Goal: Information Seeking & Learning: Learn about a topic

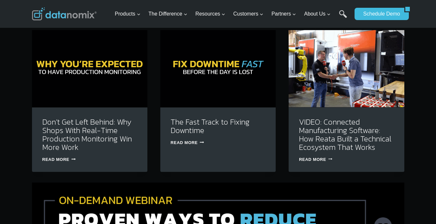
scroll to position [1986, 0]
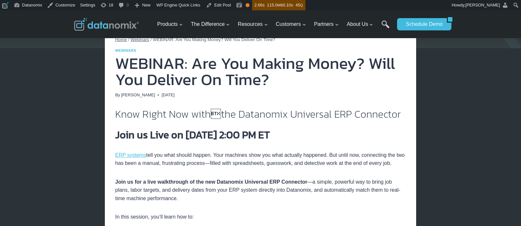
scroll to position [98, 0]
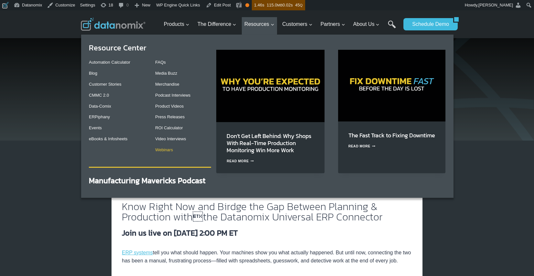
click at [159, 149] on link "Webinars" at bounding box center [164, 150] width 18 height 5
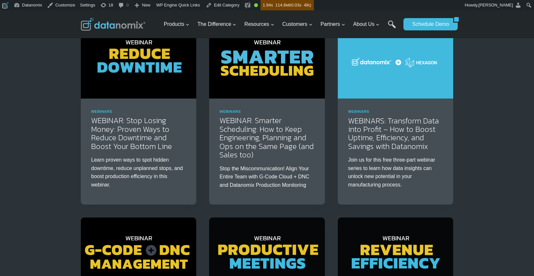
scroll to position [163, 0]
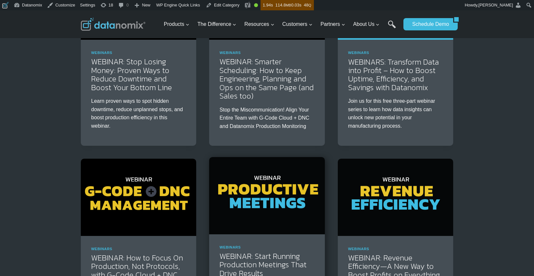
click at [228, 194] on img at bounding box center [266, 195] width 115 height 77
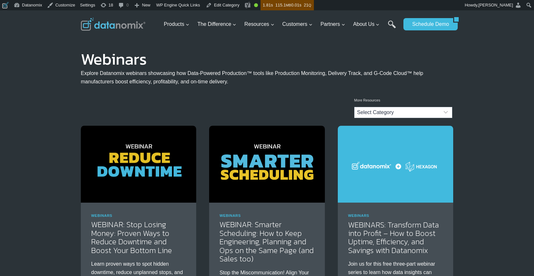
scroll to position [163, 0]
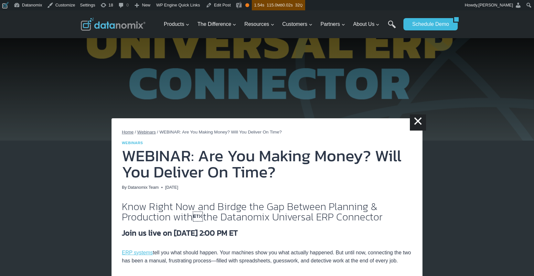
click at [141, 131] on span "Webinars" at bounding box center [146, 132] width 18 height 5
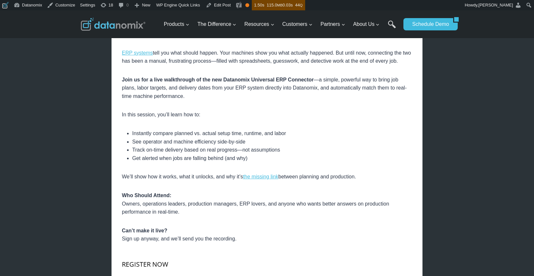
scroll to position [198, 0]
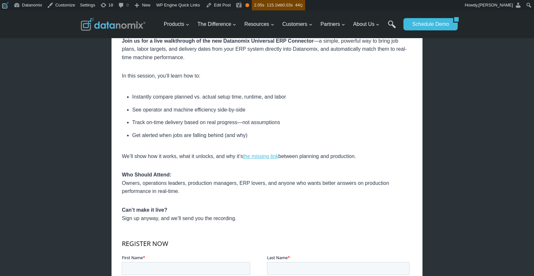
scroll to position [240, 0]
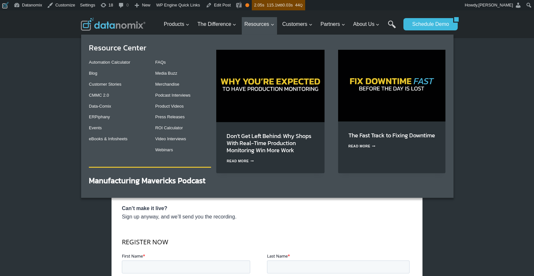
click at [161, 155] on div "FAQs Media Buzz Merchandise Podcast Interviews Product Videos Press Releases RO…" at bounding box center [183, 106] width 56 height 103
click at [162, 152] on link "Webinars" at bounding box center [164, 150] width 18 height 5
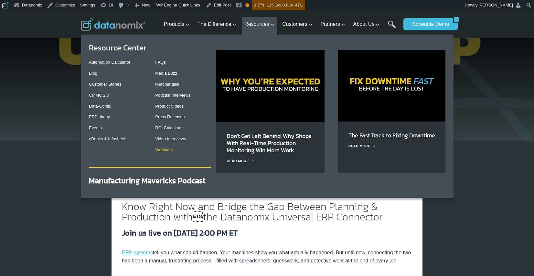
click at [161, 152] on link "Webinars" at bounding box center [164, 150] width 18 height 5
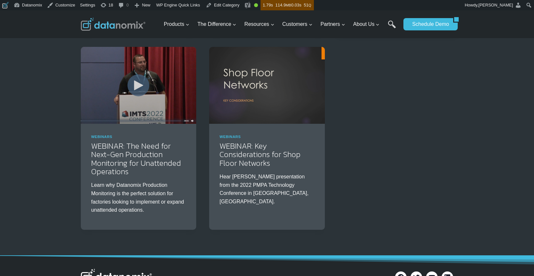
scroll to position [834, 0]
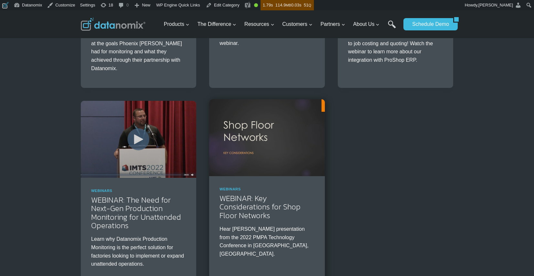
click at [278, 155] on img at bounding box center [266, 137] width 115 height 77
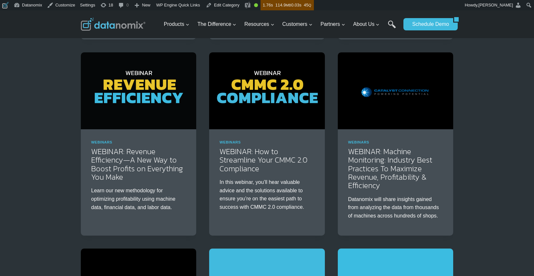
scroll to position [430, 0]
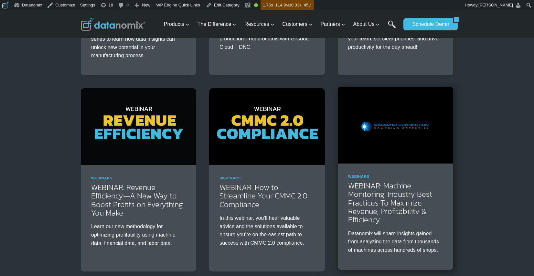
click at [391, 120] on img at bounding box center [395, 125] width 115 height 77
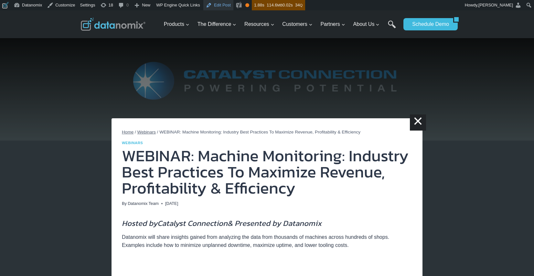
click at [226, 3] on link "Edit Post" at bounding box center [218, 5] width 30 height 10
click at [107, 23] on img at bounding box center [113, 24] width 65 height 13
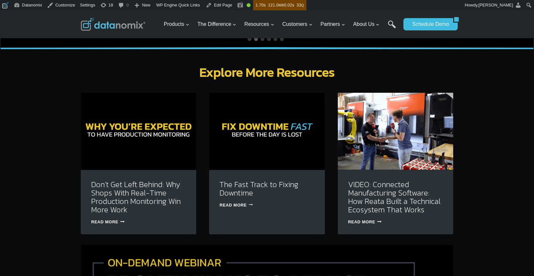
scroll to position [1982, 0]
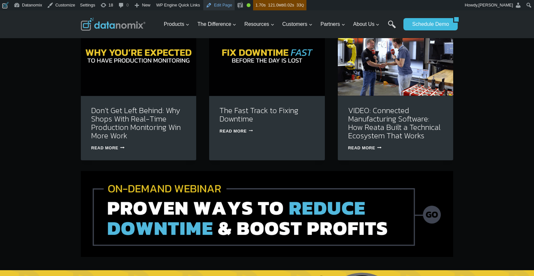
click at [235, 6] on link "Edit Page" at bounding box center [218, 5] width 31 height 10
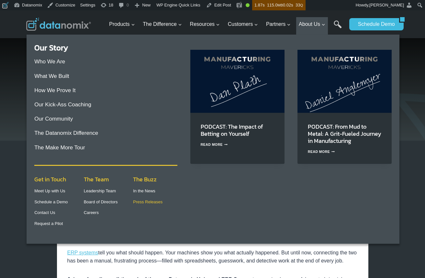
click at [148, 202] on link "Press Releases" at bounding box center [147, 202] width 29 height 5
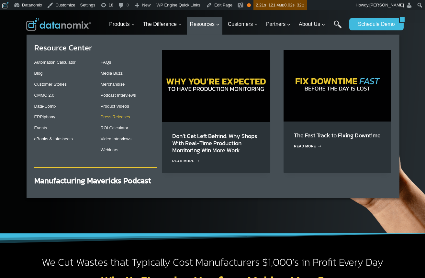
click at [119, 117] on link "Press Releases" at bounding box center [115, 117] width 29 height 5
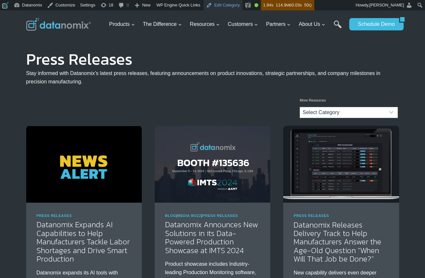
click at [236, 5] on link "Edit Category" at bounding box center [222, 5] width 39 height 10
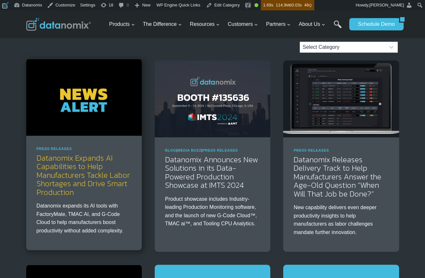
scroll to position [61, 0]
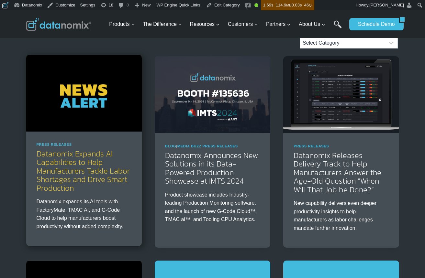
click at [51, 178] on link "Datanomix Expands AI Capabilities to Help Manufacturers Tackle Labor Shortages …" at bounding box center [83, 171] width 93 height 46
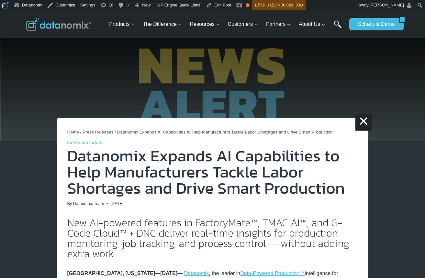
click at [56, 30] on img at bounding box center [58, 24] width 65 height 13
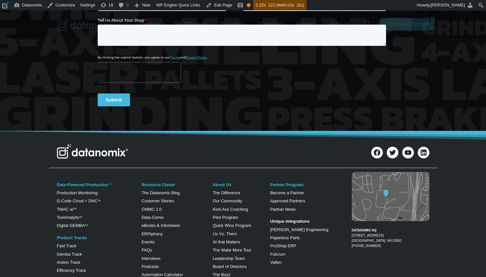
scroll to position [2610, 0]
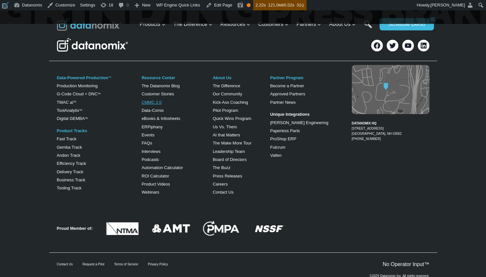
click at [157, 100] on link "CMMC 2.0" at bounding box center [152, 102] width 20 height 5
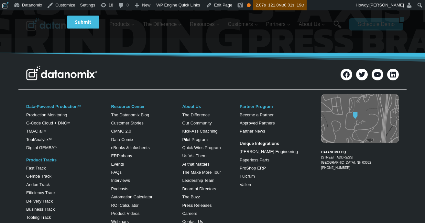
drag, startPoint x: 358, startPoint y: 153, endPoint x: 367, endPoint y: 129, distance: 26.3
click at [358, 153] on div "DATANOMIX HQ 200 Innovation Way Suite #1370 Nashua, NH 03062 1-866-488-4369" at bounding box center [355, 159] width 88 height 135
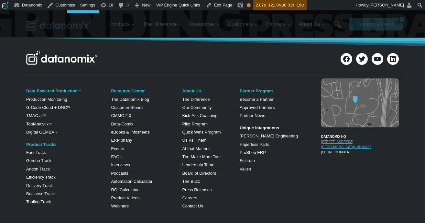
drag, startPoint x: 381, startPoint y: 120, endPoint x: 362, endPoint y: 123, distance: 19.2
click at [362, 129] on figcaption "DATANOMIX HQ 200 Innovation Way Suite #1370 Nashua, NH 03062 1-866-488-4369" at bounding box center [360, 142] width 78 height 26
copy link "#1370"
drag, startPoint x: 353, startPoint y: 126, endPoint x: 341, endPoint y: 126, distance: 12.3
click at [341, 129] on figcaption "DATANOMIX HQ 200 Innovation Way Suite #1370 Nashua, NH 03062 1-866-488-4369" at bounding box center [360, 142] width 78 height 26
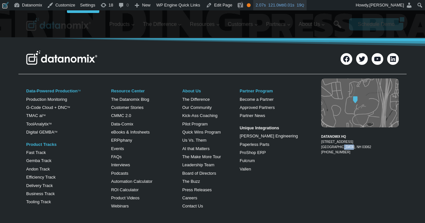
copy link "03062"
click at [194, 137] on link "Us Vs. Them" at bounding box center [194, 139] width 24 height 5
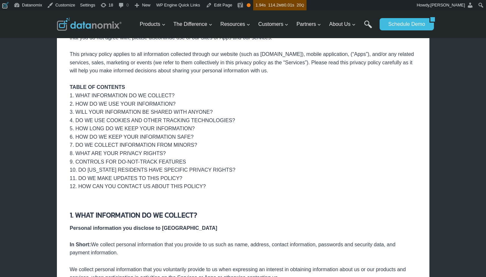
scroll to position [128, 0]
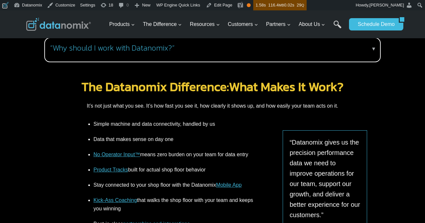
scroll to position [561, 0]
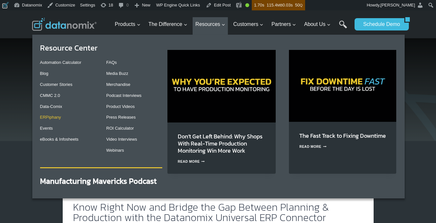
click at [43, 119] on link "ERPiphany" at bounding box center [50, 117] width 21 height 5
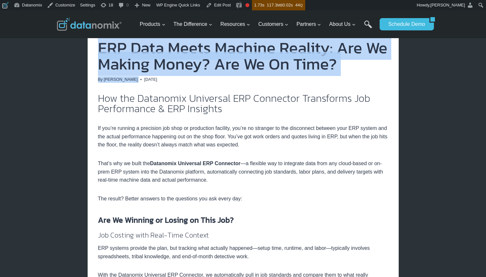
drag, startPoint x: 96, startPoint y: 47, endPoint x: 381, endPoint y: 76, distance: 286.5
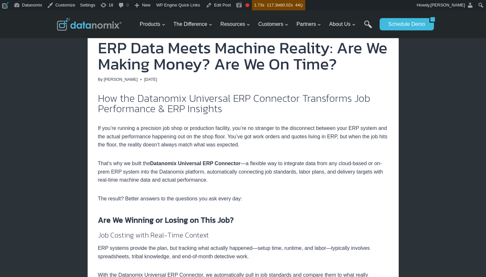
click at [294, 109] on h2 "How the Datanomix Universal ERP Connector Transforms Job Performance & ERP Insi…" at bounding box center [243, 103] width 291 height 21
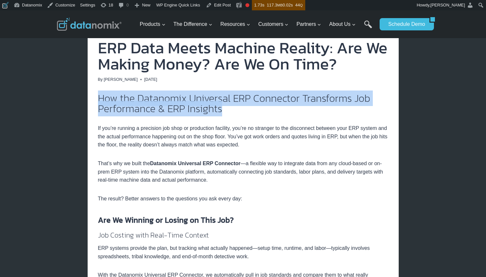
drag, startPoint x: 262, startPoint y: 112, endPoint x: 91, endPoint y: 98, distance: 172.0
copy h2 "How the Datanomix Universal ERP Connector Transforms Job Performance & ERP Insi…"
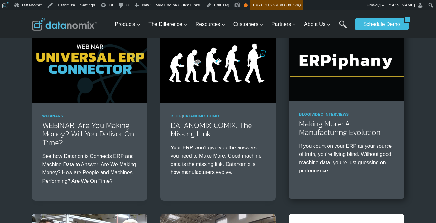
scroll to position [64, 0]
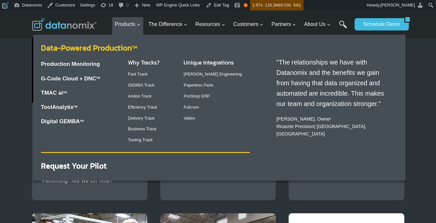
click at [113, 49] on link "Data-Powered Production TM" at bounding box center [89, 47] width 96 height 11
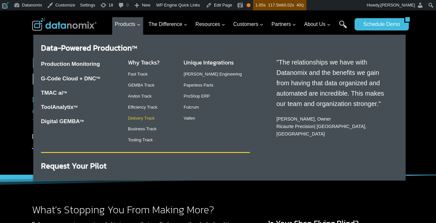
click at [140, 120] on link "Delivery Track" at bounding box center [141, 117] width 27 height 5
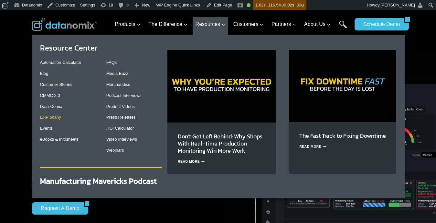
click at [48, 117] on link "ERPiphany" at bounding box center [50, 117] width 21 height 5
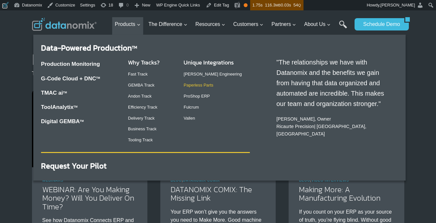
click at [198, 85] on link "Paperless Parts" at bounding box center [199, 84] width 30 height 5
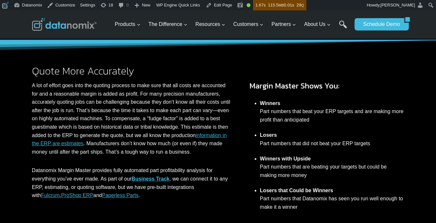
scroll to position [102, 0]
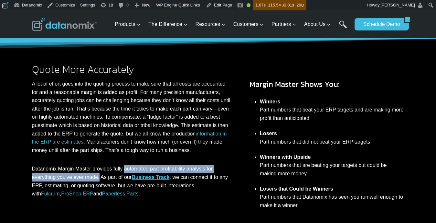
drag, startPoint x: 127, startPoint y: 178, endPoint x: 100, endPoint y: 185, distance: 27.8
click at [100, 185] on p "Datanomix Margin Master provides fully automated part profitability analysis fo…" at bounding box center [132, 180] width 200 height 33
copy p "automated part profitability analysis for everything you’ve ever made."
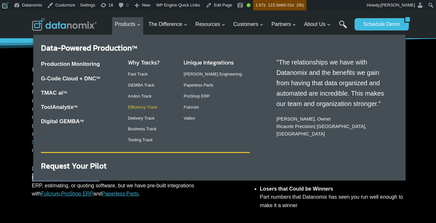
click at [145, 108] on link "Efficiency Track" at bounding box center [142, 106] width 29 height 5
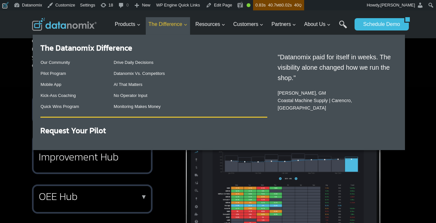
scroll to position [296, 0]
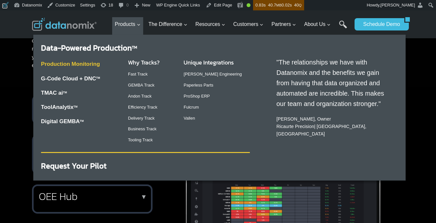
click at [87, 67] on link "Production Monitoring" at bounding box center [70, 64] width 59 height 6
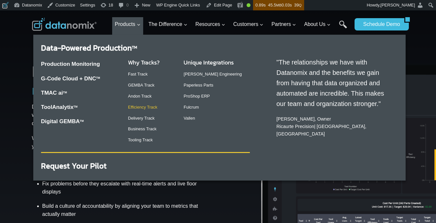
click at [141, 105] on link "Efficiency Track" at bounding box center [142, 106] width 29 height 5
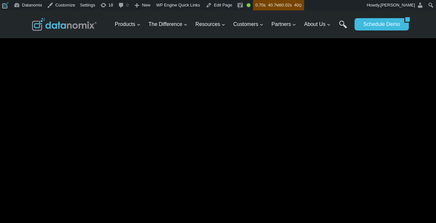
scroll to position [691, 0]
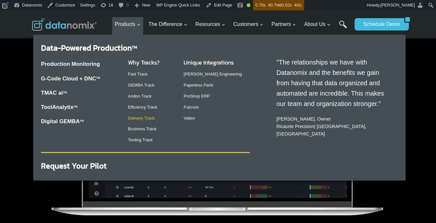
click at [145, 118] on link "Delivery Track" at bounding box center [141, 117] width 27 height 5
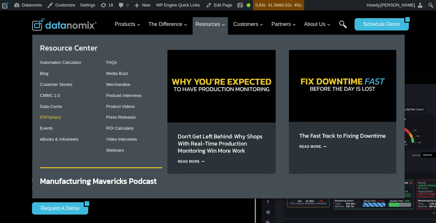
click at [51, 118] on link "ERPiphany" at bounding box center [50, 117] width 21 height 5
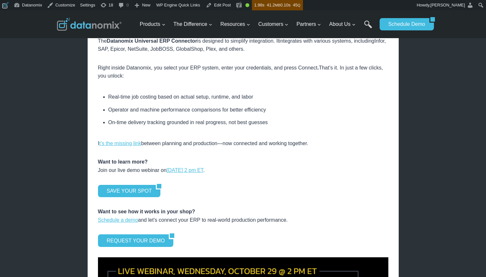
scroll to position [761, 0]
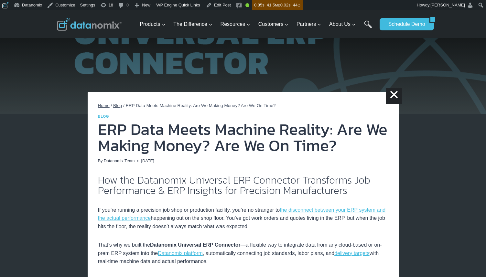
scroll to position [22, 0]
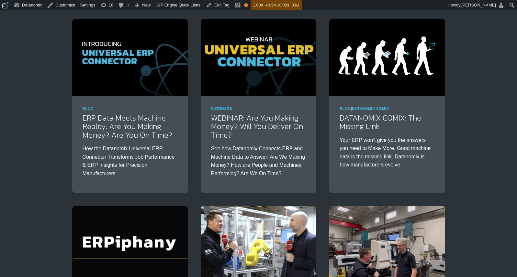
click at [247, 80] on img at bounding box center [258, 57] width 115 height 77
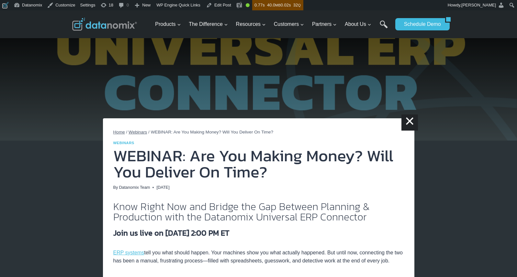
scroll to position [13, 0]
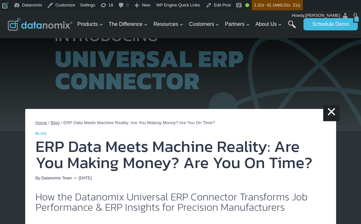
click at [264, 151] on h1 "ERP Data Meets Machine Reality: Are You Making Money? Are You On Time?" at bounding box center [181, 154] width 291 height 32
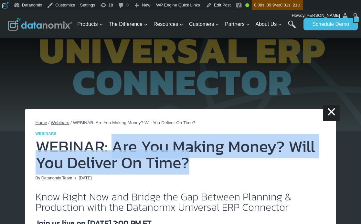
click at [201, 165] on h1 "WEBINAR: Are You Making Money? Will You Deliver On Time?" at bounding box center [181, 154] width 291 height 32
click at [200, 164] on h1 "WEBINAR: Are You Making Money? Will You Deliver On Time?" at bounding box center [181, 154] width 291 height 32
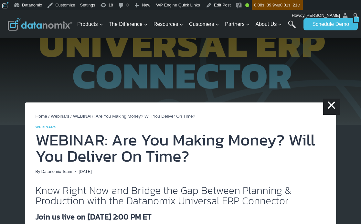
scroll to position [18, 0]
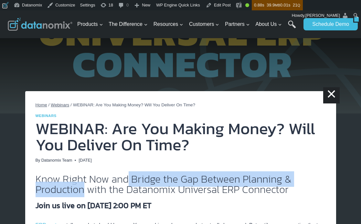
drag, startPoint x: 127, startPoint y: 180, endPoint x: 165, endPoint y: 115, distance: 75.2
click at [85, 190] on h2 "Know Right Now and Bridge the Gap Between Planning & Production with the Datano…" at bounding box center [181, 184] width 291 height 21
copy h2 "Bridge the Gap Between Planning & Production"
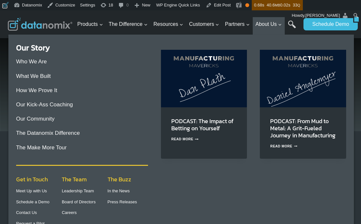
click at [246, 101] on img "Primary Navigation" at bounding box center [204, 79] width 86 height 58
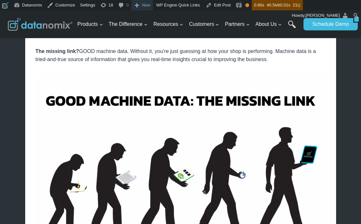
scroll to position [629, 0]
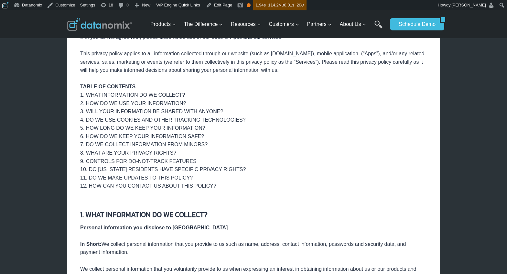
click at [116, 27] on img at bounding box center [99, 24] width 65 height 13
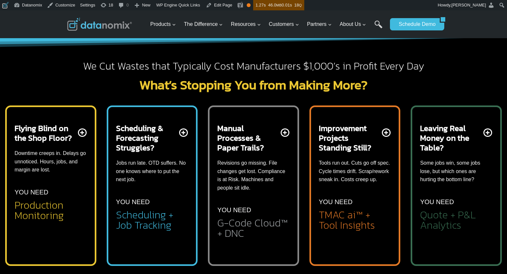
click at [237, 148] on h2 "Manual Processes & Paper Trails?" at bounding box center [248, 137] width 62 height 29
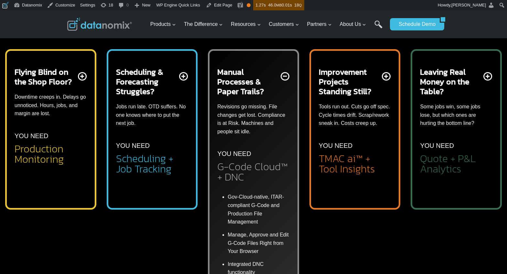
scroll to position [228, 0]
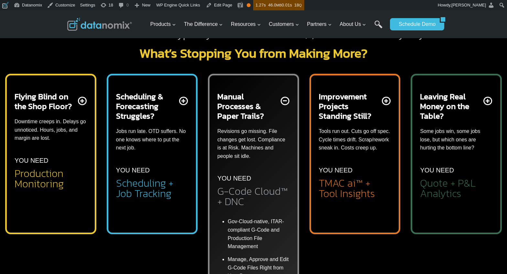
click at [228, 115] on h2 "Manual Processes & Paper Trails?" at bounding box center [248, 106] width 62 height 29
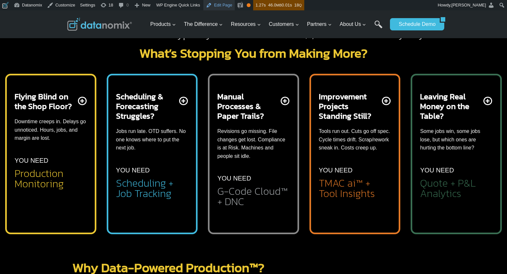
click at [227, 5] on link "Edit Page" at bounding box center [218, 5] width 31 height 10
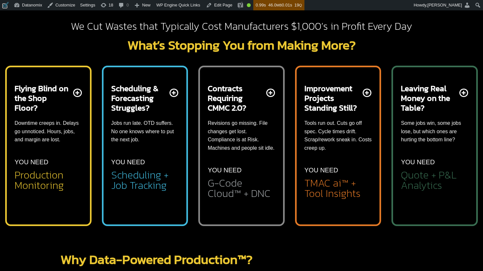
scroll to position [199, 0]
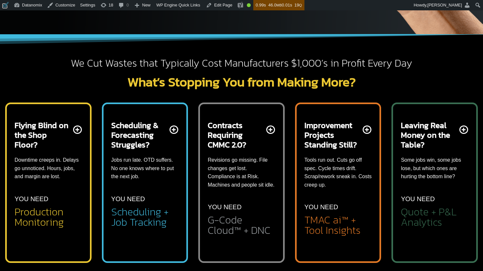
click at [59, 156] on p "Downtime creeps in. Delays go unnoticed. Hours, jobs, and margin are lost." at bounding box center [49, 168] width 68 height 25
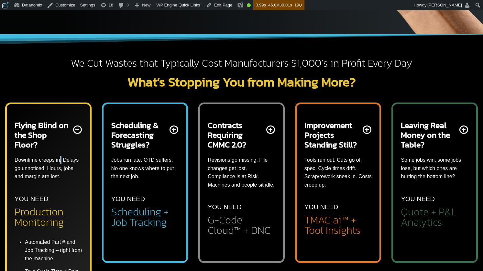
click at [59, 156] on p "Downtime creeps in. Delays go unnoticed. Hours, jobs, and margin are lost." at bounding box center [49, 168] width 68 height 25
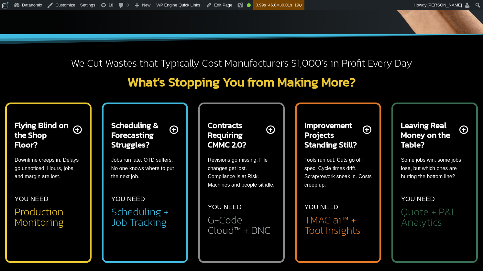
click at [120, 159] on p "Jobs run late. OTD suffers. No one knows where to put the next job." at bounding box center [145, 168] width 68 height 25
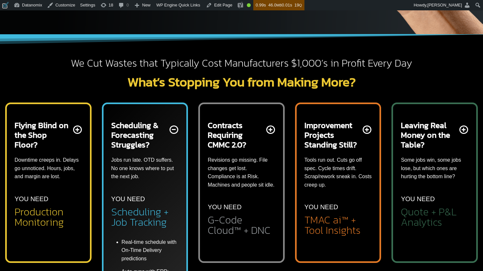
click at [143, 168] on p "Jobs run late. OTD suffers. No one knows where to put the next job." at bounding box center [145, 168] width 68 height 25
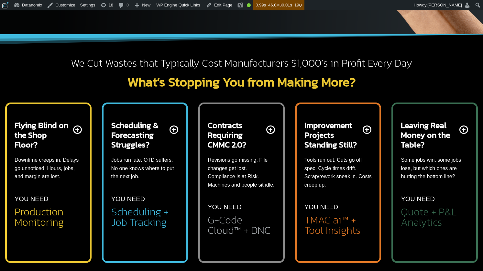
click at [240, 166] on p "Revisions go missing. File changes get lost. Compliance is at Risk. Machines an…" at bounding box center [242, 172] width 68 height 33
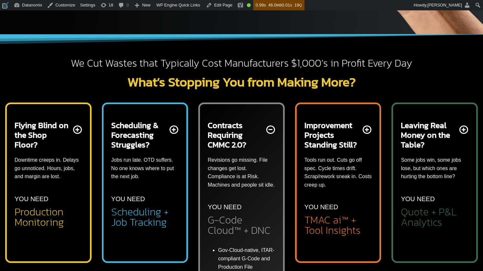
click at [241, 167] on p "Revisions go missing. File changes get lost. Compliance is at Risk. Machines an…" at bounding box center [242, 172] width 68 height 33
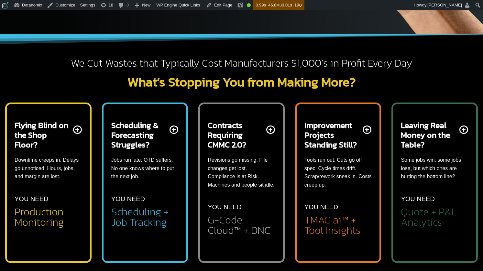
click at [321, 165] on p "Tools run out. Cuts go off spec. Cycle times drift. Scrap/rework sneak in. Cost…" at bounding box center [338, 172] width 68 height 33
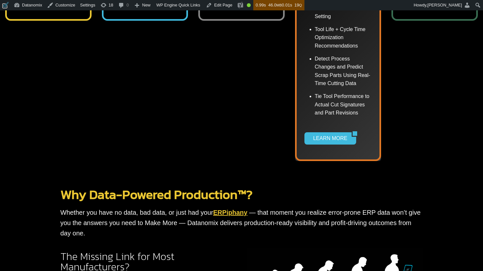
scroll to position [288, 0]
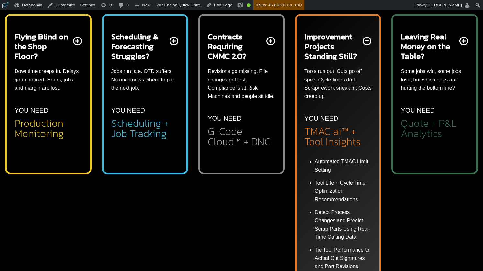
click at [329, 103] on div "Improvement Projects Standing Still? Tools run out. Cuts go off spec. Cycle tim…" at bounding box center [338, 89] width 68 height 115
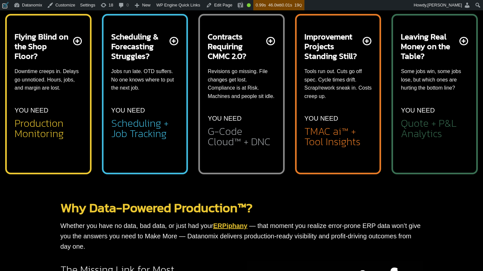
click at [424, 73] on p "Some jobs win, some jobs lose, but which ones are hurting the bottom line?" at bounding box center [435, 79] width 68 height 25
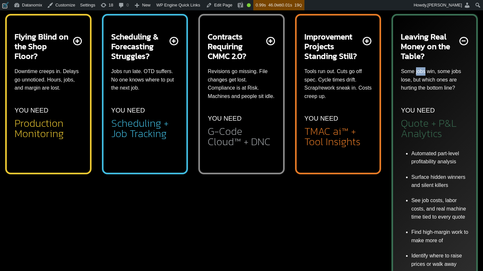
click at [424, 73] on p "Some jobs win, some jobs lose, but which ones are hurting the bottom line?" at bounding box center [435, 79] width 68 height 25
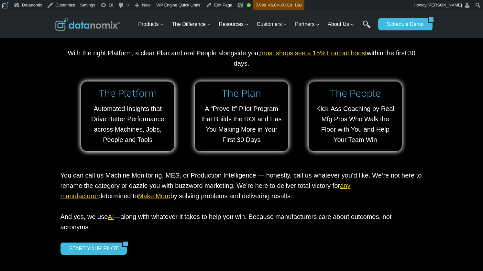
scroll to position [594, 0]
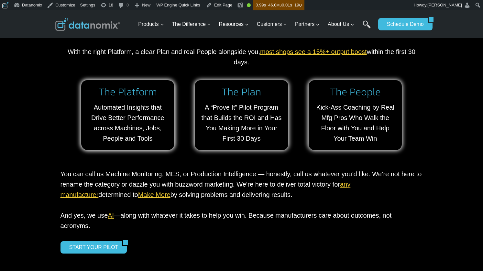
click at [175, 169] on p "You can call us Machine Monitoring, MES, or Production Intelligence — honestly,…" at bounding box center [241, 200] width 362 height 62
click at [152, 171] on p "You can call us Machine Monitoring, MES, or Production Intelligence — honestly,…" at bounding box center [241, 200] width 362 height 62
click at [70, 172] on p "You can call us Machine Monitoring, MES, or Production Intelligence — honestly,…" at bounding box center [241, 200] width 362 height 62
click at [168, 176] on p "You can call us Machine Monitoring, MES, or Production Intelligence — honestly,…" at bounding box center [241, 200] width 362 height 62
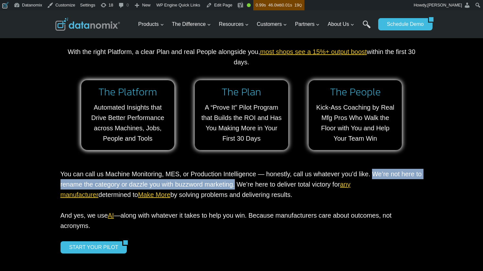
drag, startPoint x: 233, startPoint y: 174, endPoint x: 364, endPoint y: 164, distance: 132.1
click at [365, 169] on p "You can call us Machine Monitoring, MES, or Production Intelligence — honestly,…" at bounding box center [241, 200] width 362 height 62
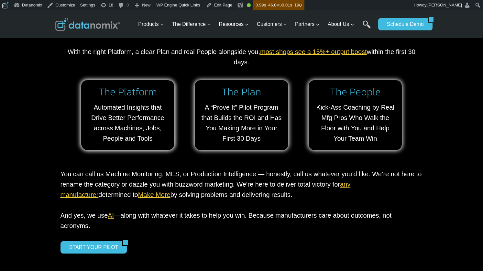
click at [155, 169] on p "You can call us Machine Monitoring, MES, or Production Intelligence — honestly,…" at bounding box center [241, 200] width 362 height 62
drag, startPoint x: 159, startPoint y: 164, endPoint x: 176, endPoint y: 164, distance: 17.1
click at [176, 169] on p "You can call us Machine Monitoring, MES, or Production Intelligence — honestly,…" at bounding box center [241, 200] width 362 height 62
drag, startPoint x: 209, startPoint y: 164, endPoint x: 273, endPoint y: 167, distance: 64.5
click at [209, 169] on p "You can call us Machine Monitoring, MES, or Production Intelligence — honestly,…" at bounding box center [241, 200] width 362 height 62
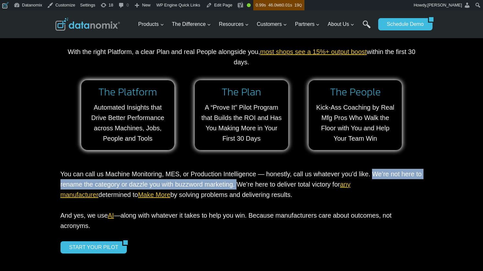
drag, startPoint x: 363, startPoint y: 165, endPoint x: 233, endPoint y: 178, distance: 130.7
click at [234, 174] on p "You can call us Machine Monitoring, MES, or Production Intelligence — honestly,…" at bounding box center [241, 200] width 362 height 62
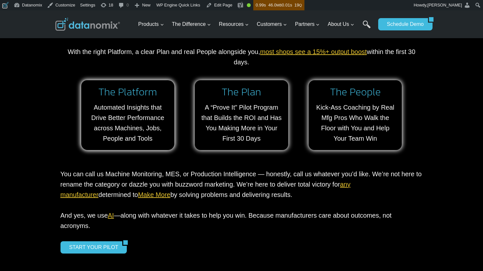
click at [206, 197] on p "You can call us Machine Monitoring, MES, or Production Intelligence — honestly,…" at bounding box center [241, 200] width 362 height 62
